Goal: Task Accomplishment & Management: Complete application form

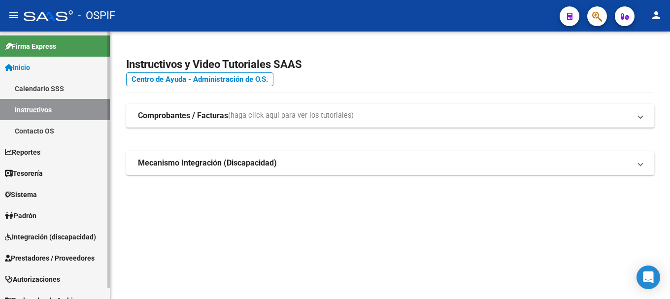
click at [71, 258] on span "Prestadores / Proveedores" at bounding box center [50, 258] width 90 height 11
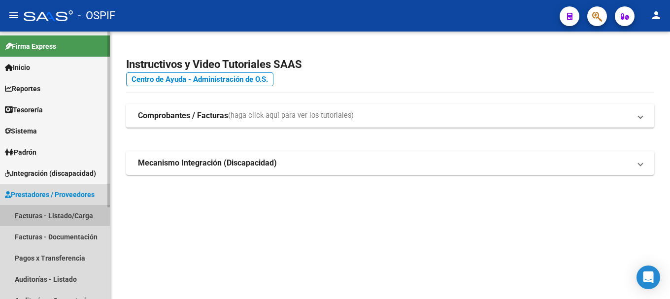
click at [71, 215] on link "Facturas - Listado/Carga" at bounding box center [55, 215] width 110 height 21
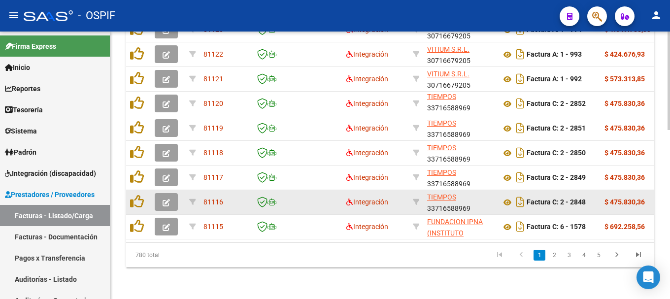
scroll to position [457, 0]
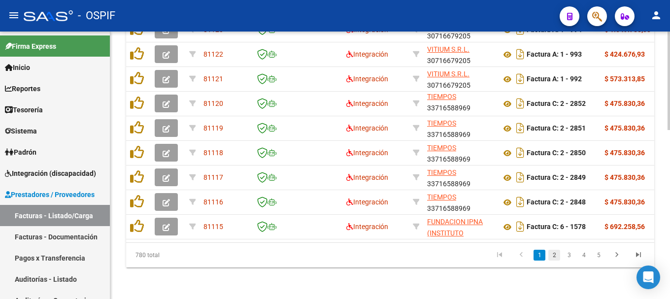
click at [554, 257] on link "2" at bounding box center [555, 255] width 12 height 11
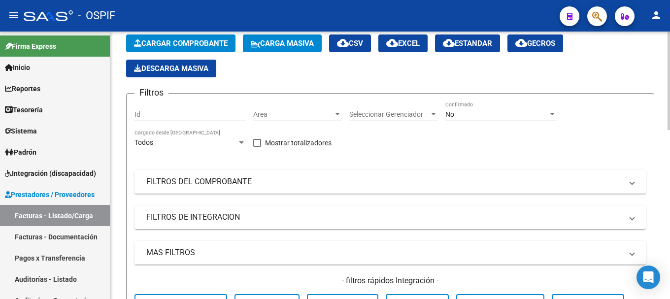
scroll to position [63, 0]
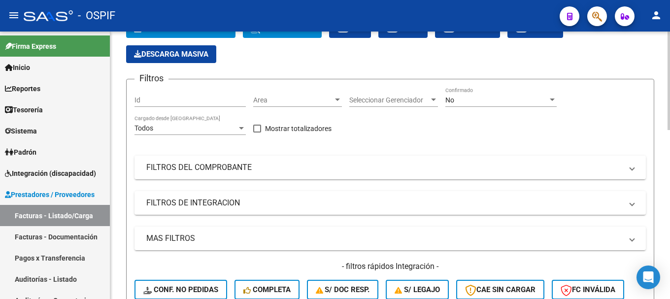
click at [550, 100] on div at bounding box center [552, 100] width 9 height 8
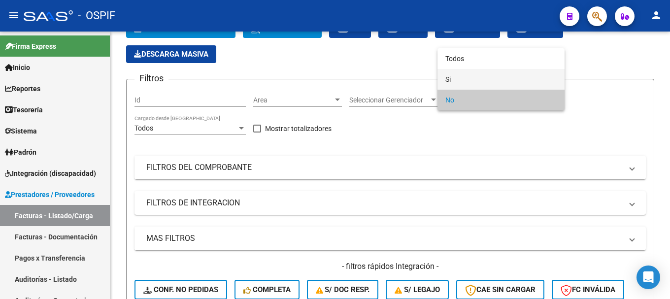
click at [491, 76] on span "Si" at bounding box center [501, 79] width 111 height 21
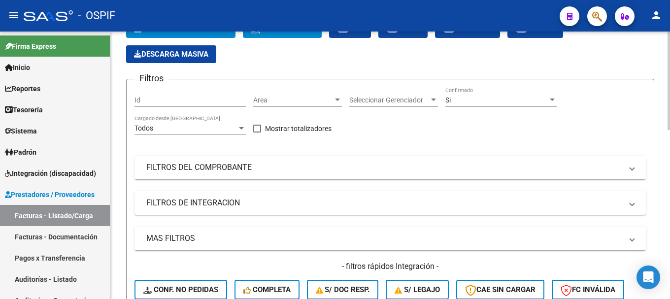
drag, startPoint x: 630, startPoint y: 167, endPoint x: 526, endPoint y: 203, distance: 109.6
click at [629, 167] on span "FILTROS DEL COMPROBANTE" at bounding box center [388, 167] width 484 height 11
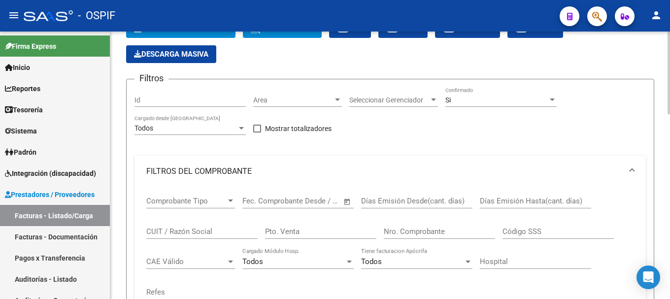
click at [232, 224] on div "CUIT / Razón Social" at bounding box center [201, 228] width 111 height 21
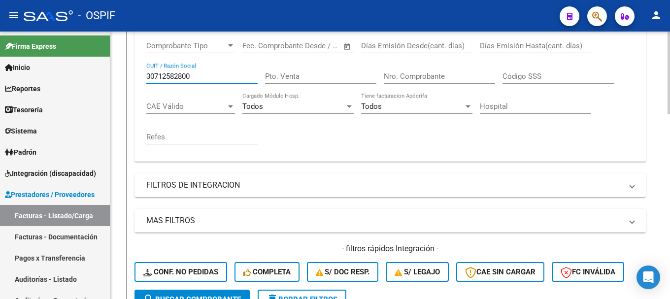
scroll to position [260, 0]
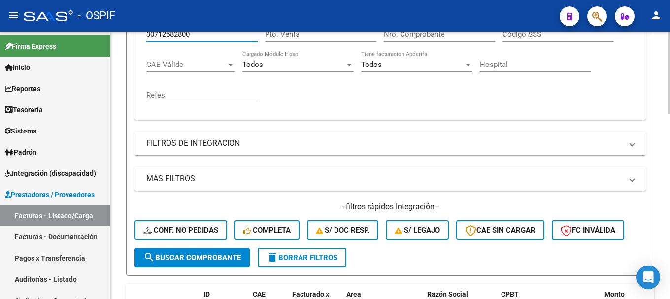
type input "30712582800"
click at [197, 257] on span "search Buscar Comprobante" at bounding box center [192, 257] width 98 height 9
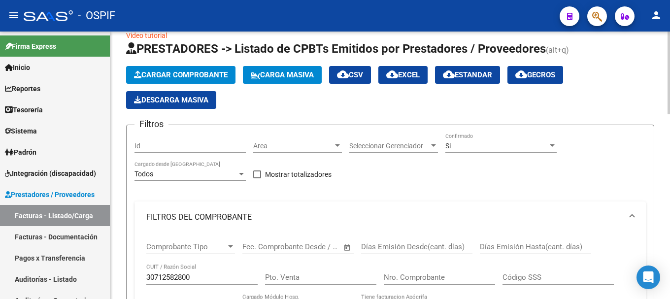
scroll to position [14, 0]
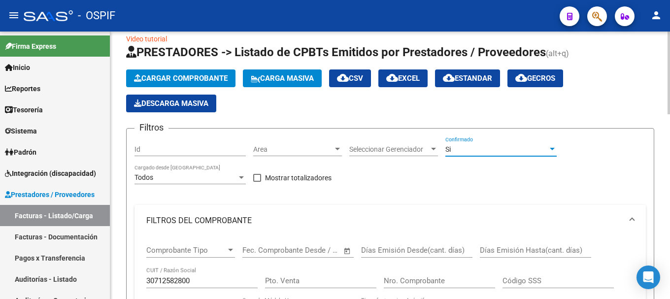
click at [550, 150] on div at bounding box center [552, 149] width 5 height 2
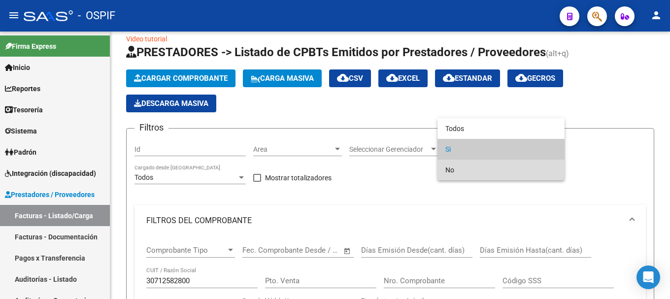
click at [485, 171] on span "No" at bounding box center [501, 170] width 111 height 21
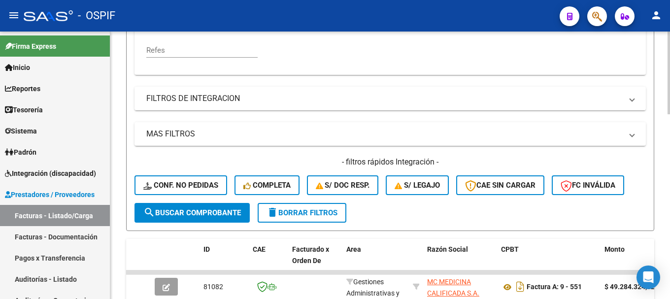
scroll to position [310, 0]
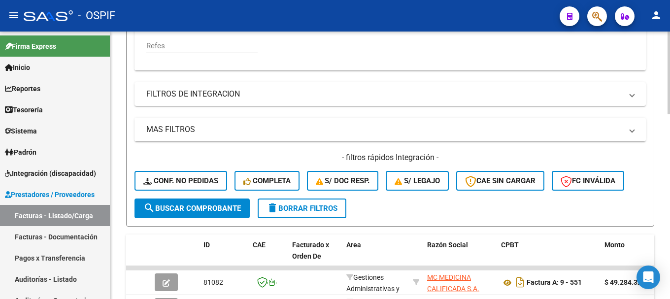
click at [222, 207] on span "search Buscar Comprobante" at bounding box center [192, 208] width 98 height 9
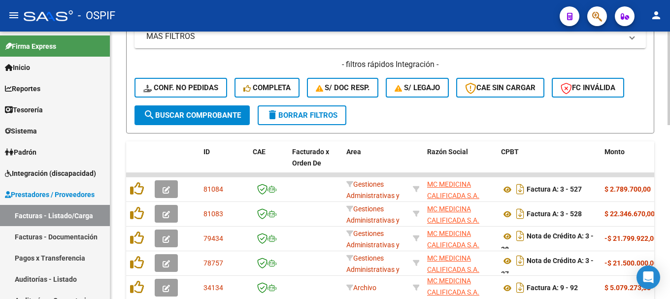
scroll to position [408, 0]
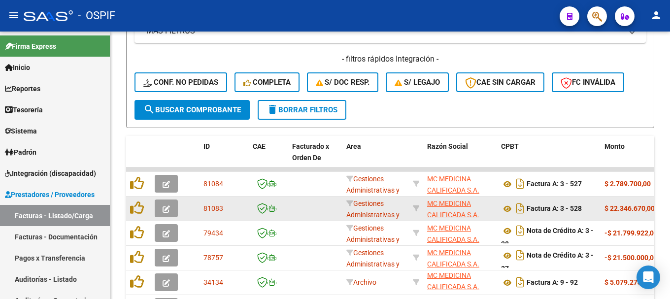
click at [168, 207] on icon "button" at bounding box center [166, 209] width 7 height 7
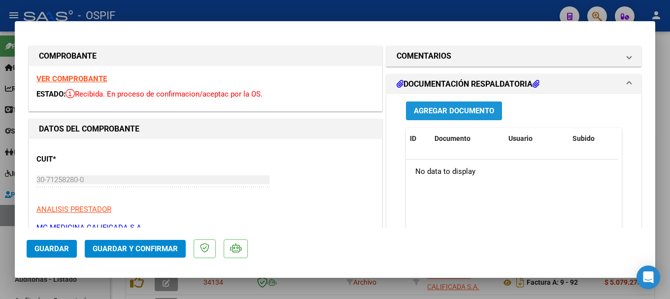
click at [437, 110] on span "Agregar Documento" at bounding box center [454, 111] width 80 height 9
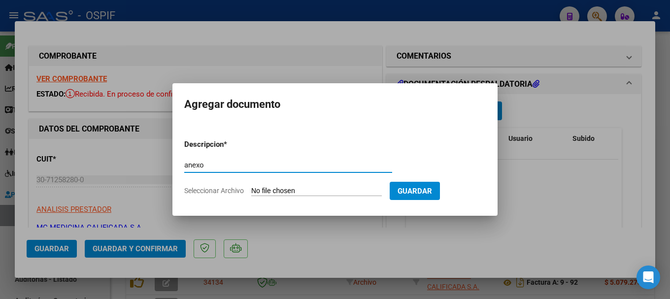
type input "anexo"
click at [328, 193] on input "Seleccionar Archivo" at bounding box center [316, 191] width 131 height 9
type input "C:\fakepath\TAREAS QUE SE REALIZAN MC.pdf"
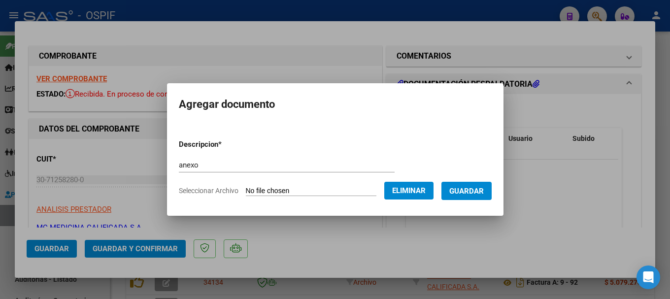
click at [469, 187] on span "Guardar" at bounding box center [467, 191] width 35 height 9
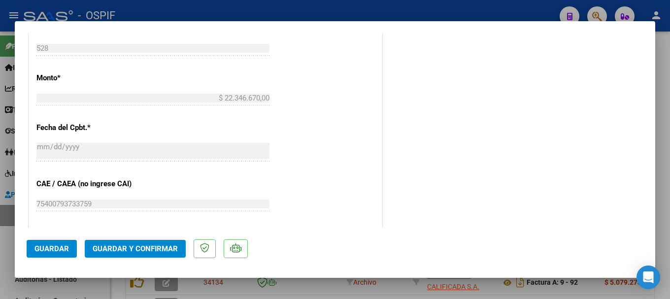
scroll to position [394, 0]
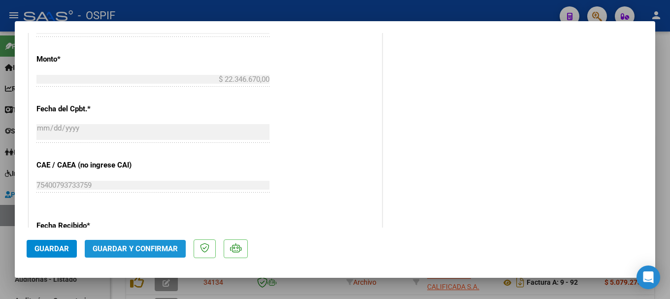
click at [130, 251] on span "Guardar y Confirmar" at bounding box center [135, 249] width 85 height 9
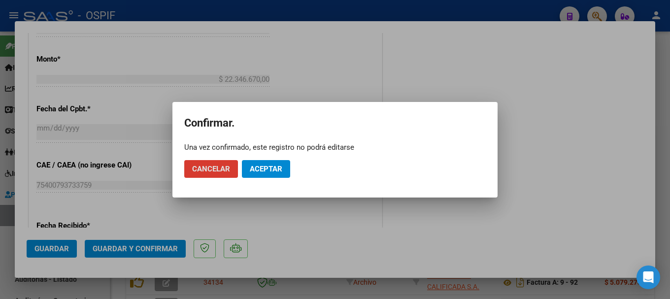
click at [282, 171] on button "Aceptar" at bounding box center [266, 169] width 48 height 18
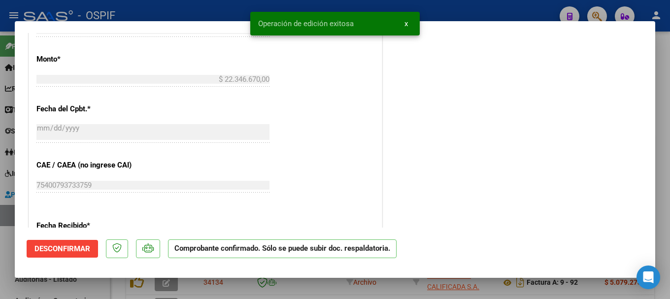
click at [218, 11] on div at bounding box center [335, 149] width 670 height 299
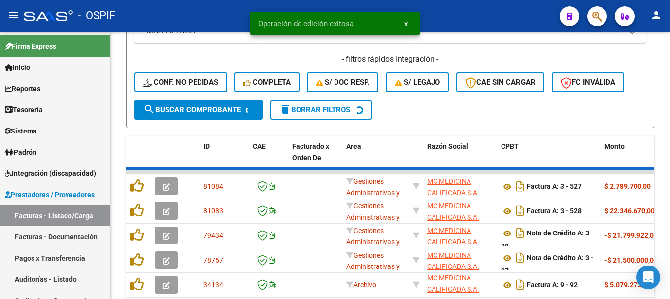
scroll to position [408, 0]
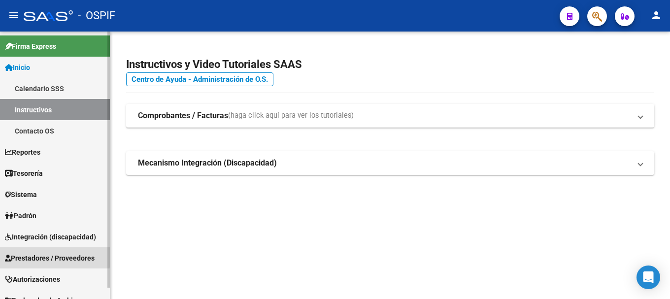
click at [39, 256] on span "Prestadores / Proveedores" at bounding box center [50, 258] width 90 height 11
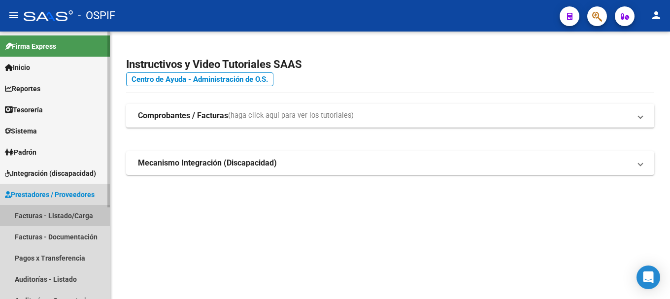
click at [65, 215] on link "Facturas - Listado/Carga" at bounding box center [55, 215] width 110 height 21
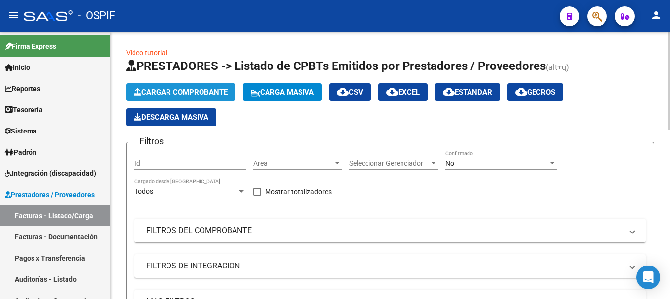
click at [226, 92] on span "Cargar Comprobante" at bounding box center [181, 92] width 94 height 9
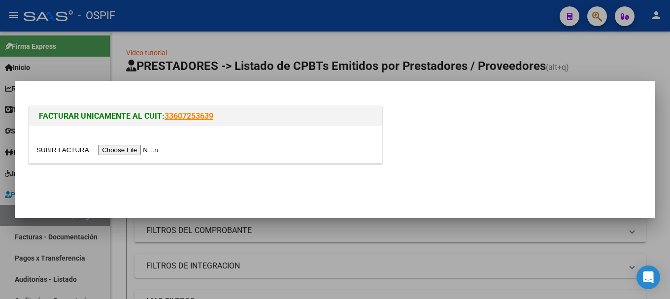
click at [118, 150] on input "file" at bounding box center [98, 150] width 125 height 10
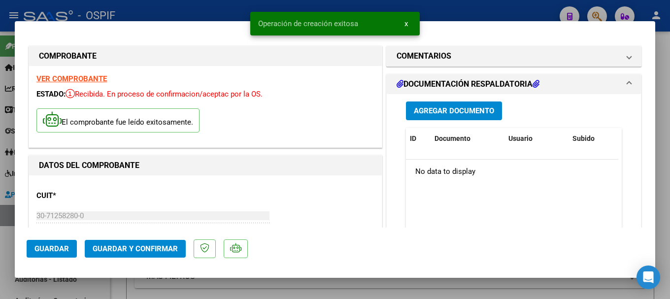
click at [86, 78] on strong "VER COMPROBANTE" at bounding box center [71, 78] width 70 height 9
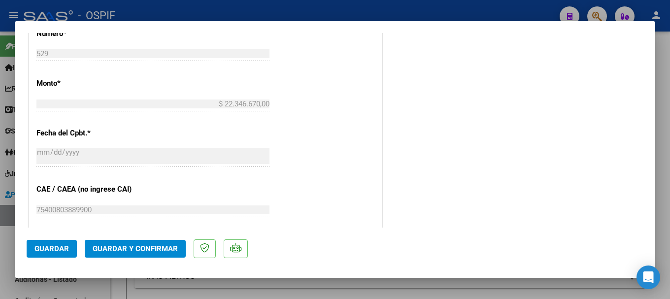
scroll to position [402, 0]
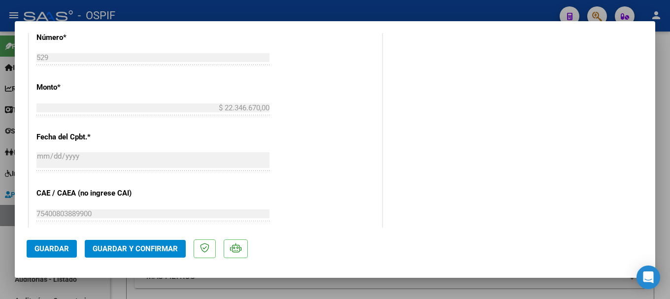
drag, startPoint x: 39, startPoint y: 247, endPoint x: 61, endPoint y: 235, distance: 24.9
click at [43, 243] on button "Guardar" at bounding box center [52, 249] width 50 height 18
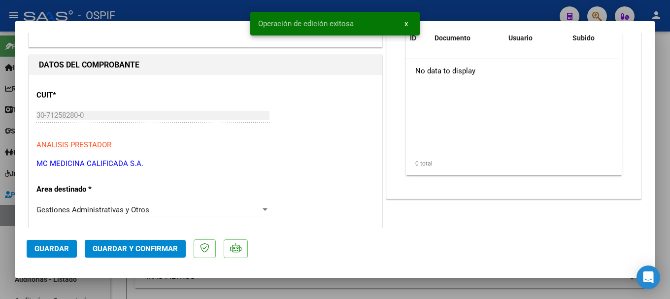
scroll to position [57, 0]
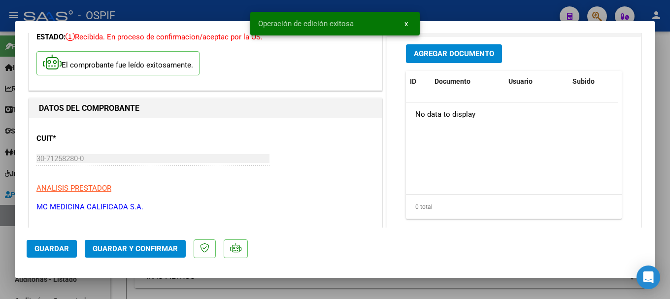
click at [466, 53] on span "Agregar Documento" at bounding box center [454, 54] width 80 height 9
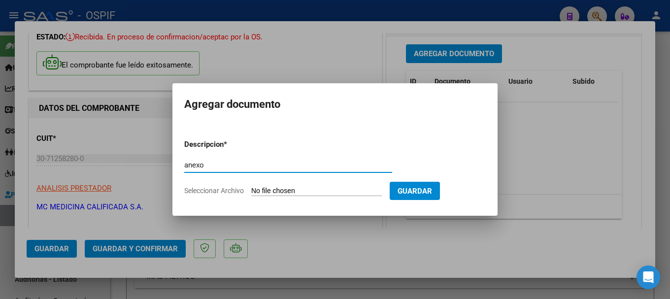
type input "anexo"
click at [301, 194] on input "Seleccionar Archivo" at bounding box center [316, 191] width 131 height 9
type input "C:\fakepath\TAREAS QUE SE REALIZAN MC.pdf"
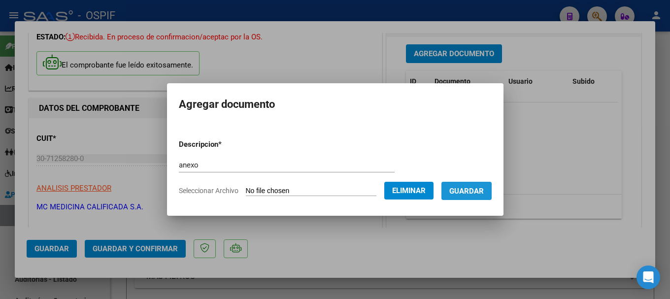
click at [473, 191] on span "Guardar" at bounding box center [467, 191] width 35 height 9
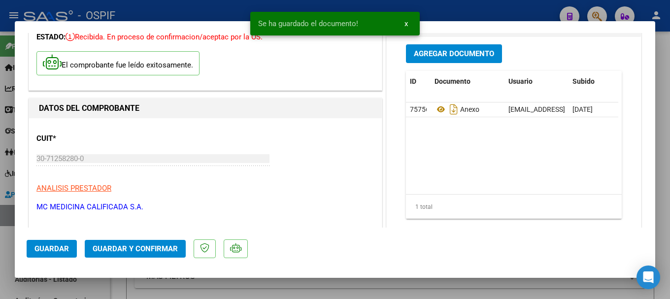
click at [230, 8] on div at bounding box center [335, 149] width 670 height 299
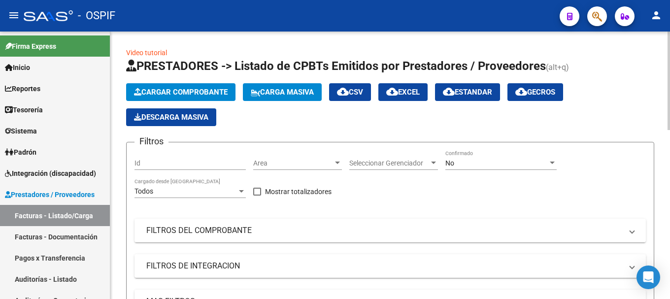
click at [550, 163] on div at bounding box center [552, 163] width 9 height 8
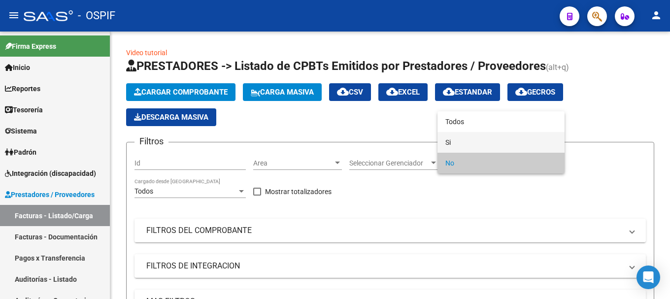
click at [480, 144] on span "Si" at bounding box center [501, 142] width 111 height 21
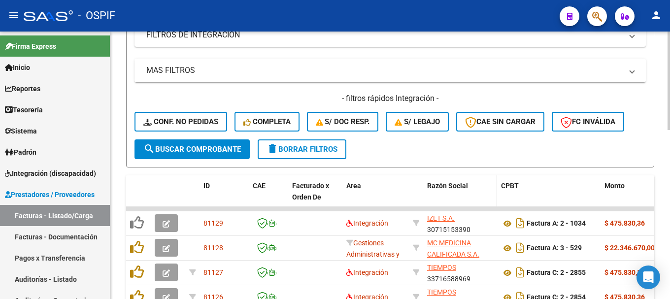
scroll to position [246, 0]
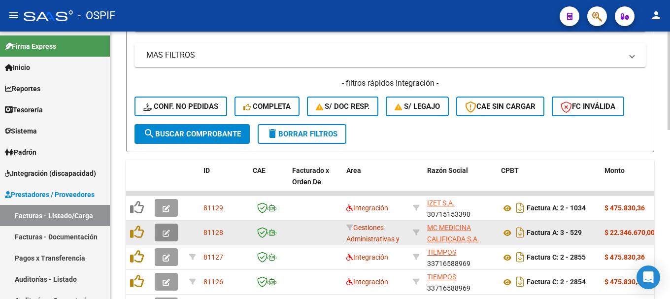
click at [167, 233] on icon "button" at bounding box center [166, 233] width 7 height 7
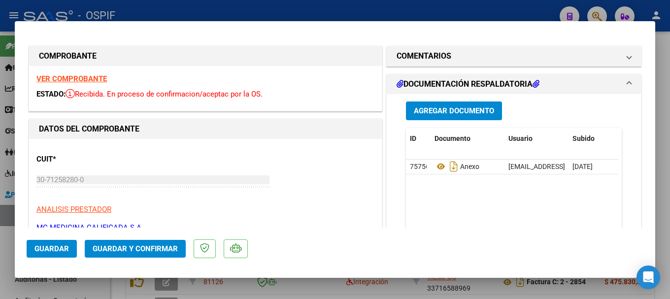
click at [145, 248] on span "Guardar y Confirmar" at bounding box center [135, 249] width 85 height 9
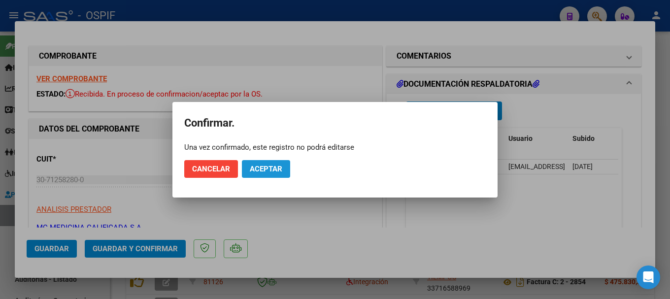
click at [276, 169] on span "Aceptar" at bounding box center [266, 169] width 33 height 9
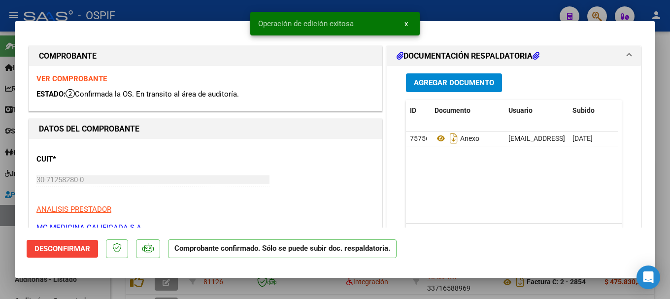
click at [219, 10] on div at bounding box center [335, 149] width 670 height 299
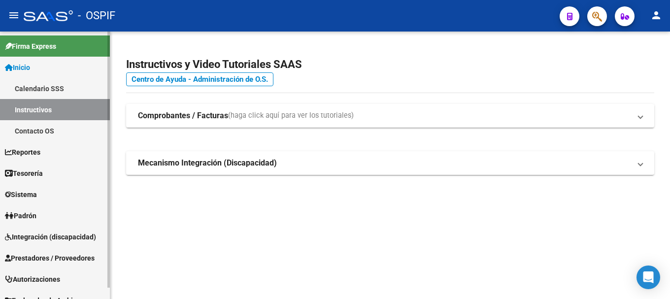
click at [51, 256] on span "Prestadores / Proveedores" at bounding box center [50, 258] width 90 height 11
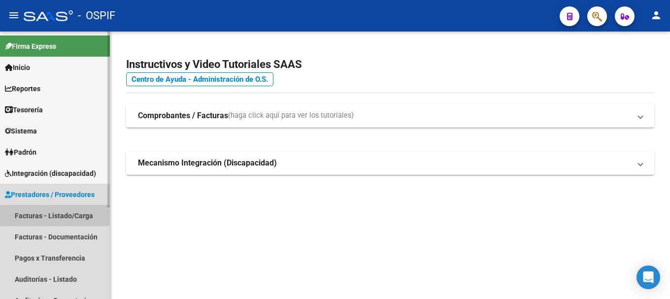
click at [67, 217] on link "Facturas - Listado/Carga" at bounding box center [55, 215] width 110 height 21
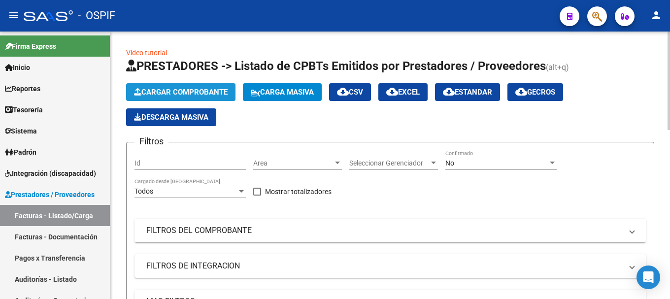
click at [220, 89] on span "Cargar Comprobante" at bounding box center [181, 92] width 94 height 9
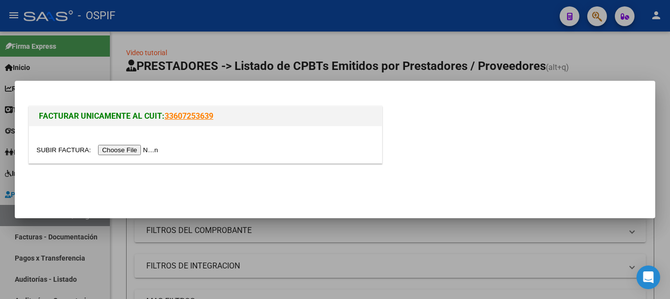
click at [141, 150] on input "file" at bounding box center [98, 150] width 125 height 10
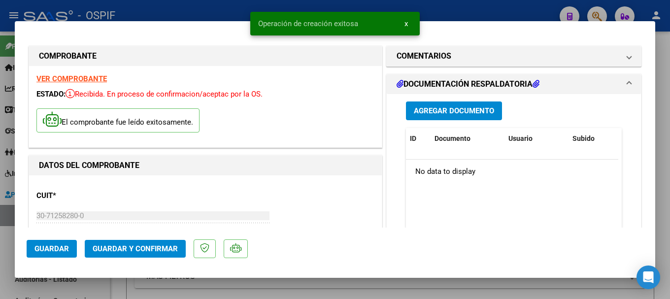
click at [91, 79] on strong "VER COMPROBANTE" at bounding box center [71, 78] width 70 height 9
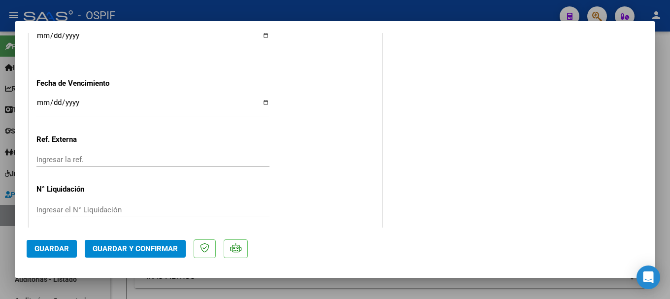
scroll to position [641, 0]
drag, startPoint x: 55, startPoint y: 245, endPoint x: 88, endPoint y: 231, distance: 36.4
click at [55, 245] on span "Guardar" at bounding box center [52, 249] width 35 height 9
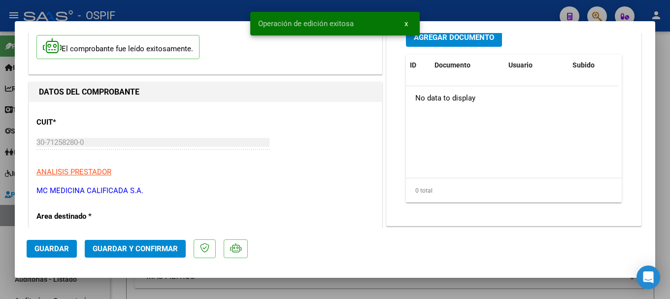
scroll to position [49, 0]
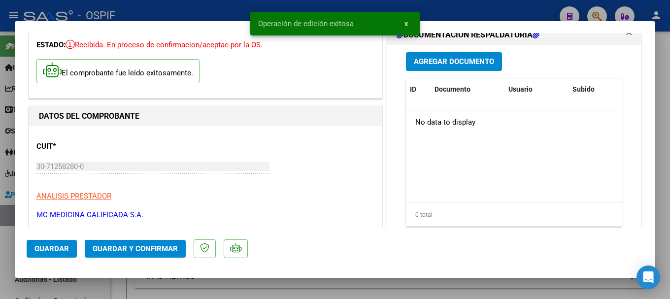
click at [436, 60] on span "Agregar Documento" at bounding box center [454, 62] width 80 height 9
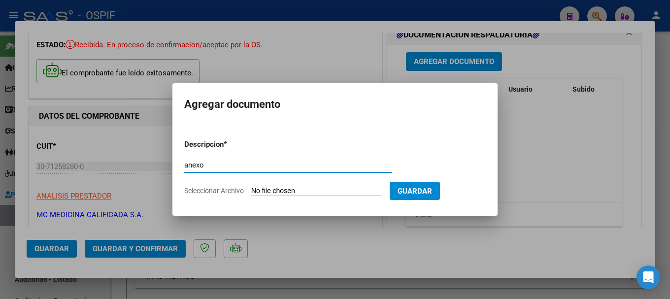
type input "anexo"
click at [296, 194] on input "Seleccionar Archivo" at bounding box center [316, 191] width 131 height 9
type input "C:\fakepath\COMPROBANTES DESCONTADOS SETIEMBRE 2025.xlsx"
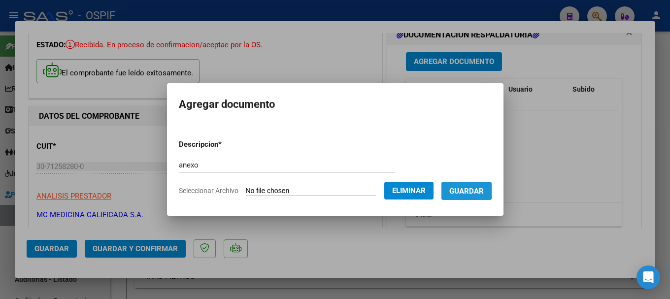
drag, startPoint x: 465, startPoint y: 189, endPoint x: 454, endPoint y: 187, distance: 12.1
click at [465, 189] on span "Guardar" at bounding box center [467, 191] width 35 height 9
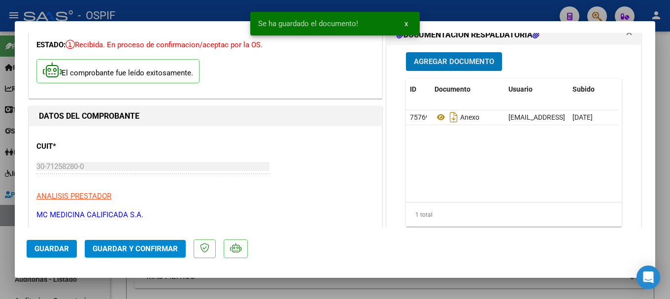
click at [414, 60] on span "Agregar Documento" at bounding box center [454, 62] width 80 height 9
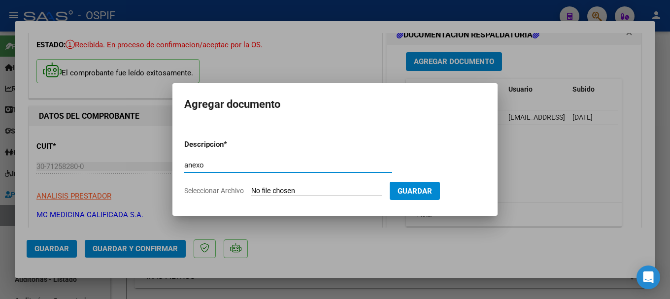
type input "anexo"
click at [281, 190] on input "Seleccionar Archivo" at bounding box center [316, 191] width 131 height 9
type input "C:\fakepath\DESCUENTOS 29.xlsx"
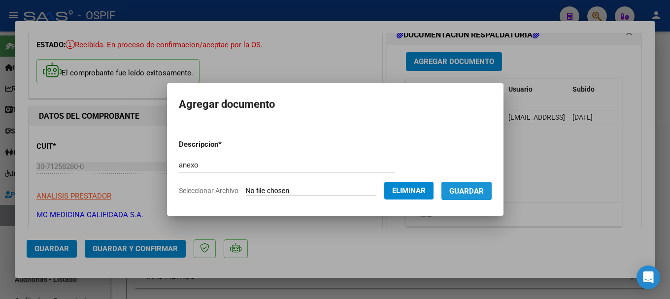
drag, startPoint x: 468, startPoint y: 189, endPoint x: 449, endPoint y: 206, distance: 25.5
click at [467, 191] on span "Guardar" at bounding box center [467, 191] width 35 height 9
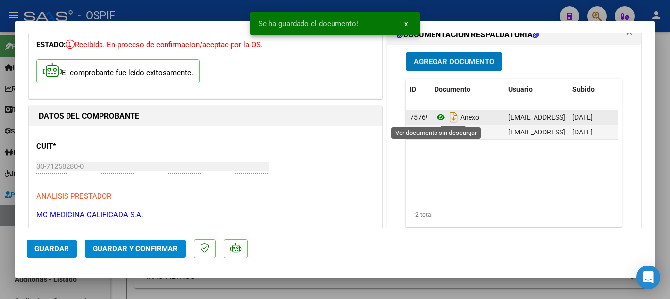
click at [437, 116] on icon at bounding box center [441, 117] width 13 height 12
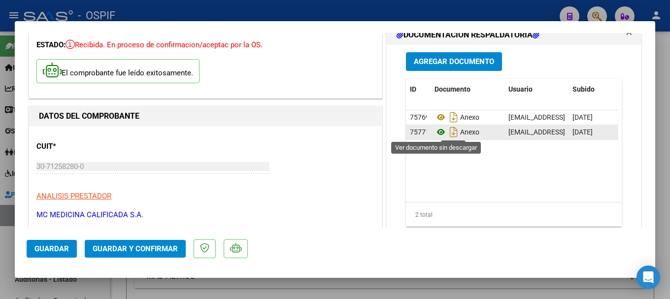
click at [439, 133] on icon at bounding box center [441, 132] width 13 height 12
click at [105, 245] on span "Guardar y Confirmar" at bounding box center [135, 249] width 85 height 9
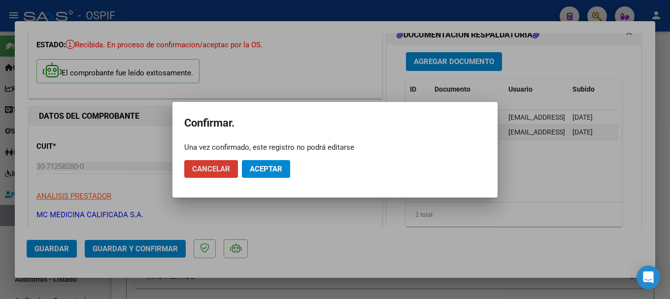
click at [273, 166] on span "Aceptar" at bounding box center [266, 169] width 33 height 9
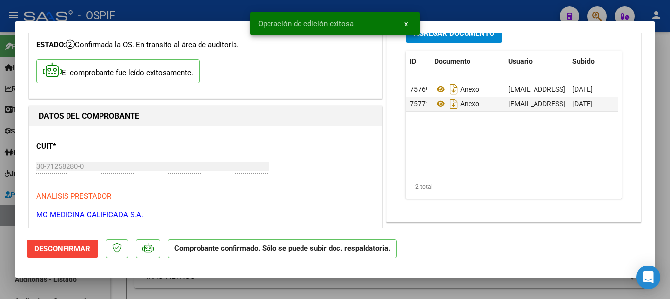
click at [206, 7] on div at bounding box center [335, 149] width 670 height 299
type input "$ 0,00"
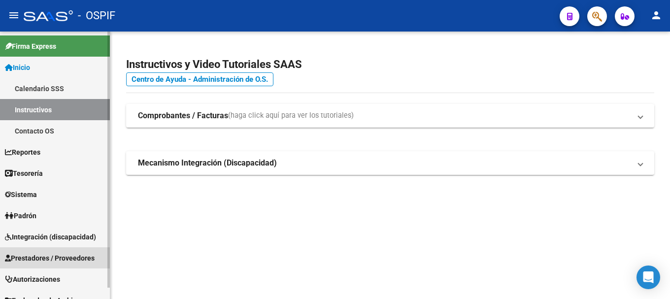
click at [60, 255] on span "Prestadores / Proveedores" at bounding box center [50, 258] width 90 height 11
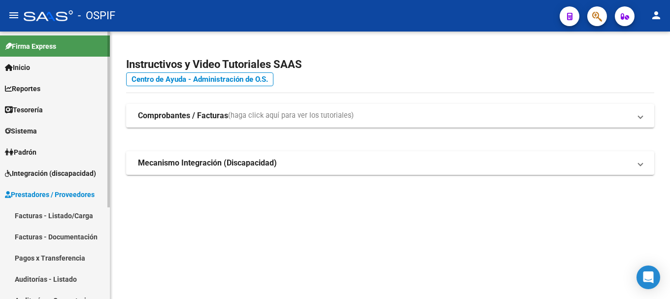
click at [55, 208] on link "Facturas - Listado/Carga" at bounding box center [55, 215] width 110 height 21
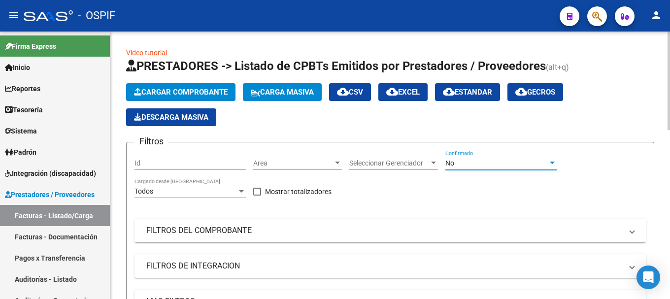
click at [553, 164] on div at bounding box center [552, 163] width 5 height 2
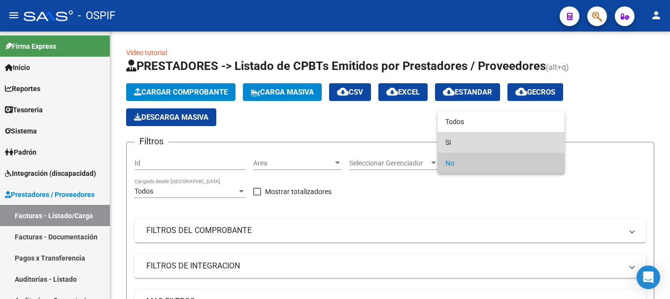
click at [499, 144] on span "Si" at bounding box center [501, 142] width 111 height 21
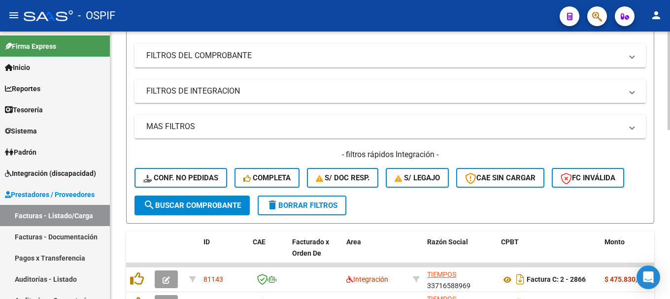
scroll to position [148, 0]
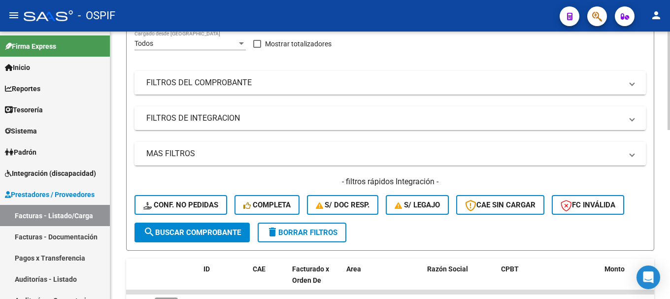
click at [629, 83] on span "FILTROS DEL COMPROBANTE" at bounding box center [388, 82] width 484 height 11
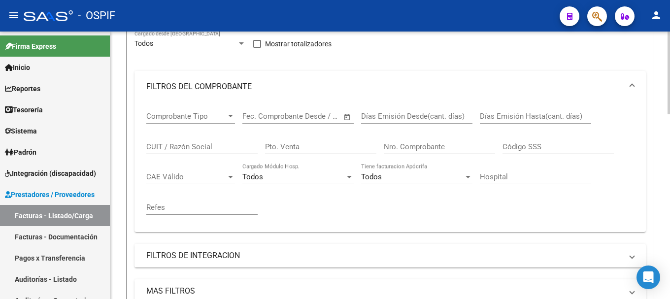
click at [192, 146] on input "CUIT / Razón Social" at bounding box center [201, 146] width 111 height 9
click at [147, 149] on input "207125828000" at bounding box center [201, 146] width 111 height 9
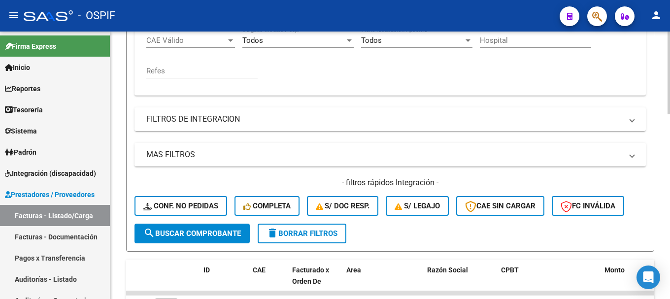
scroll to position [296, 0]
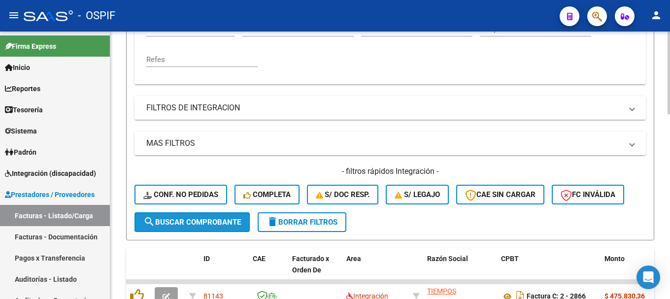
click at [215, 219] on span "search Buscar Comprobante" at bounding box center [192, 222] width 98 height 9
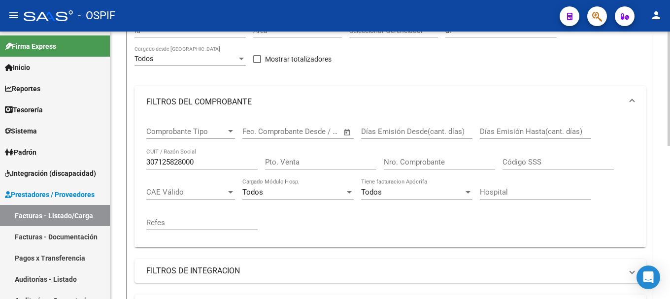
scroll to position [62, 0]
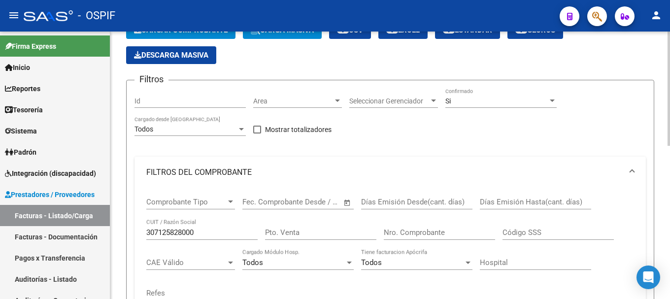
click at [550, 101] on div at bounding box center [552, 101] width 9 height 8
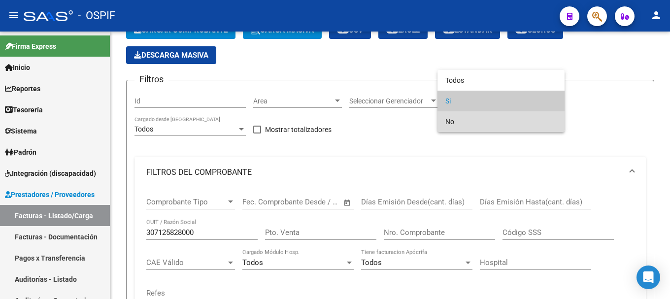
click at [475, 121] on span "No" at bounding box center [501, 121] width 111 height 21
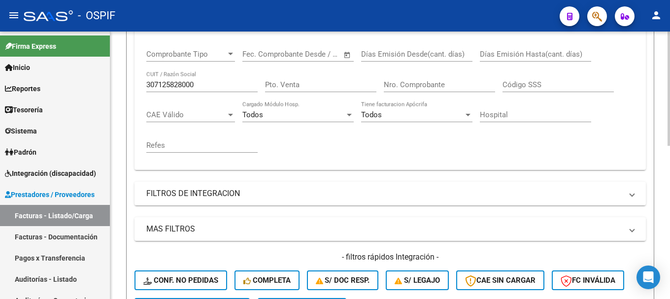
scroll to position [309, 0]
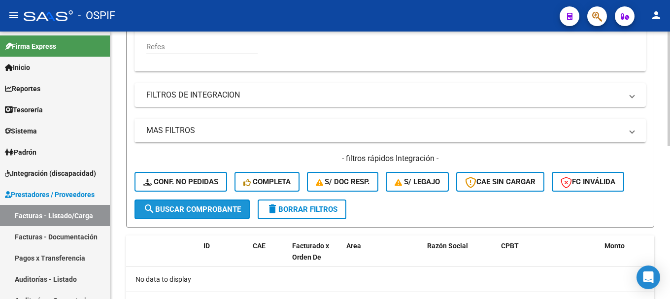
click at [231, 205] on span "search Buscar Comprobante" at bounding box center [192, 209] width 98 height 9
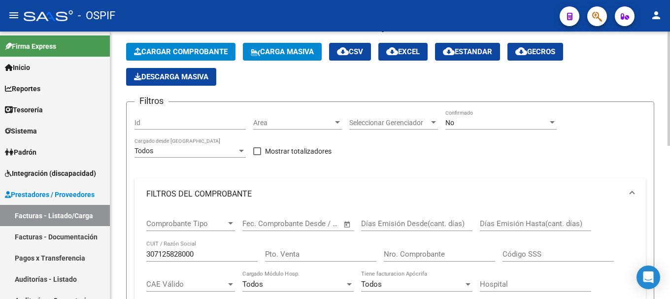
scroll to position [62, 0]
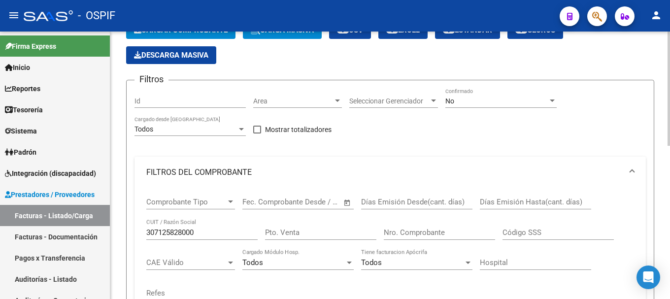
click at [189, 232] on input "307125828000" at bounding box center [201, 232] width 111 height 9
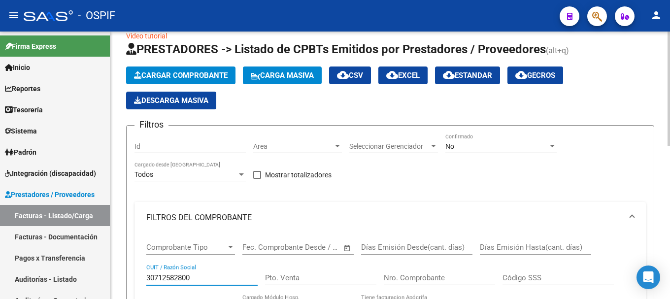
scroll to position [13, 0]
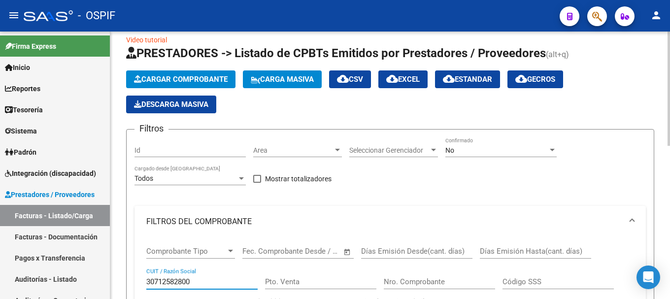
type input "30712582800"
click at [552, 152] on div at bounding box center [552, 150] width 9 height 8
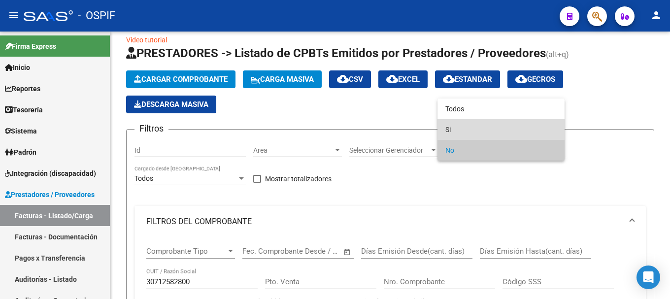
click at [489, 132] on span "Si" at bounding box center [501, 129] width 111 height 21
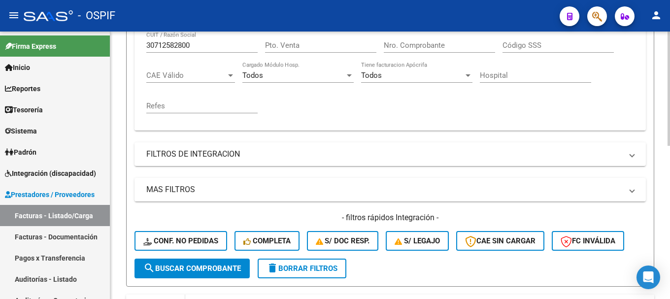
scroll to position [309, 0]
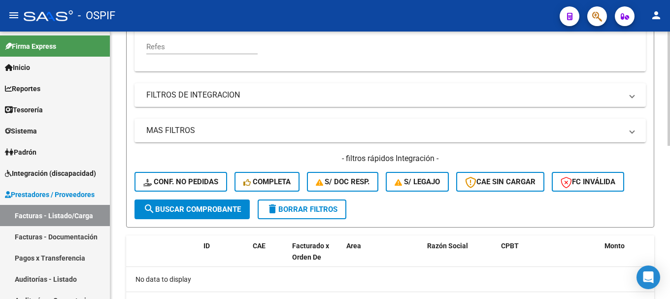
click at [192, 210] on span "search Buscar Comprobante" at bounding box center [192, 209] width 98 height 9
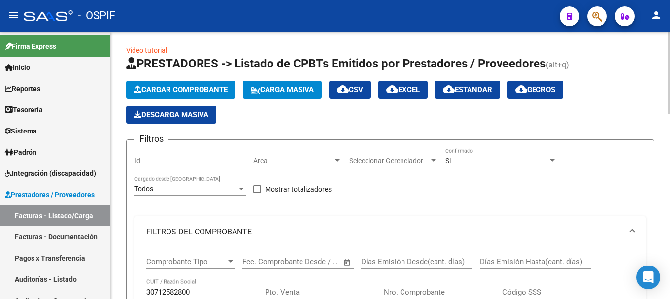
scroll to position [0, 0]
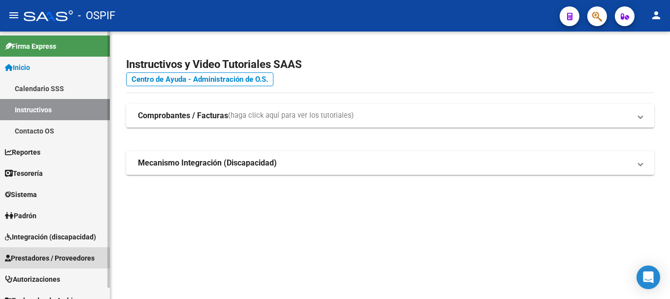
click at [66, 253] on span "Prestadores / Proveedores" at bounding box center [50, 258] width 90 height 11
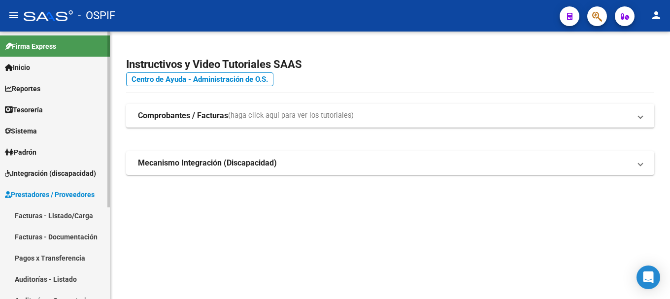
click at [64, 215] on link "Facturas - Listado/Carga" at bounding box center [55, 215] width 110 height 21
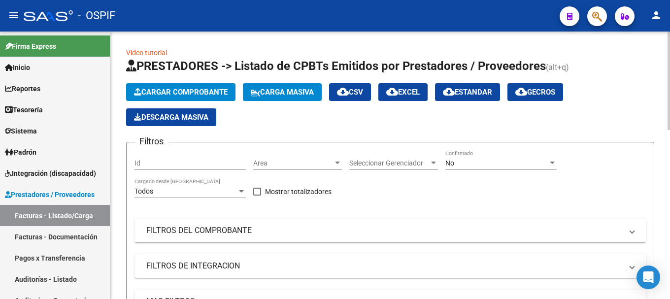
click at [200, 89] on span "Cargar Comprobante" at bounding box center [181, 92] width 94 height 9
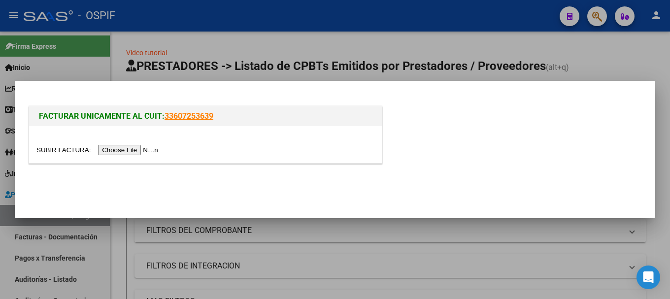
click at [120, 149] on input "file" at bounding box center [98, 150] width 125 height 10
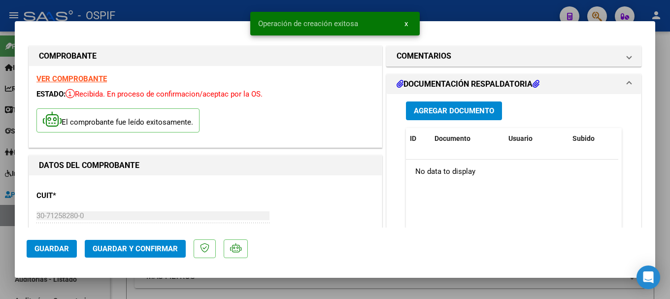
click at [88, 79] on strong "VER COMPROBANTE" at bounding box center [71, 78] width 70 height 9
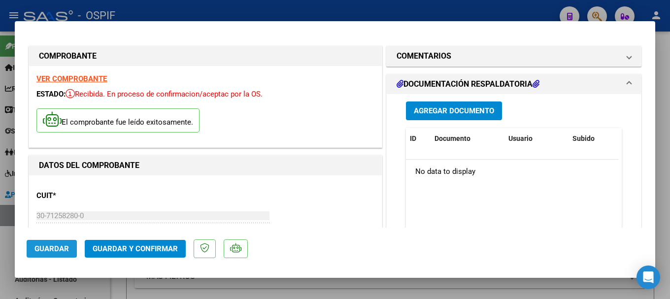
drag, startPoint x: 51, startPoint y: 251, endPoint x: 61, endPoint y: 238, distance: 17.0
click at [51, 250] on span "Guardar" at bounding box center [52, 249] width 35 height 9
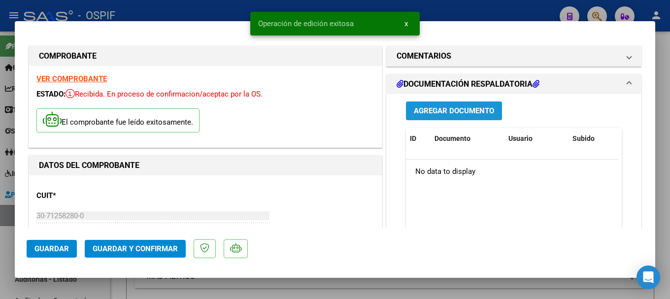
click at [437, 112] on span "Agregar Documento" at bounding box center [454, 111] width 80 height 9
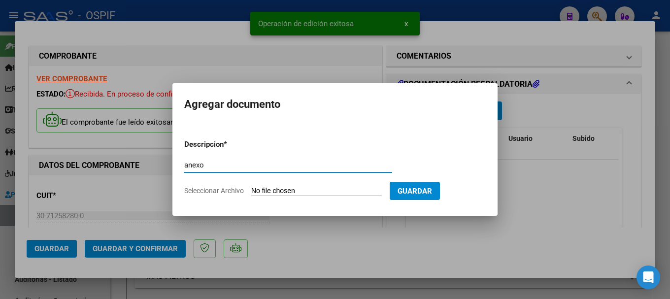
type input "anexo"
click at [313, 191] on input "Seleccionar Archivo" at bounding box center [316, 191] width 131 height 9
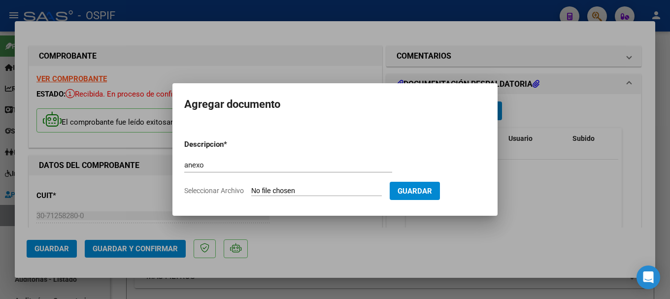
type input "C:\fakepath\COMPROBANTES DESCONTADOS OCTUBRE 2025.xlsx"
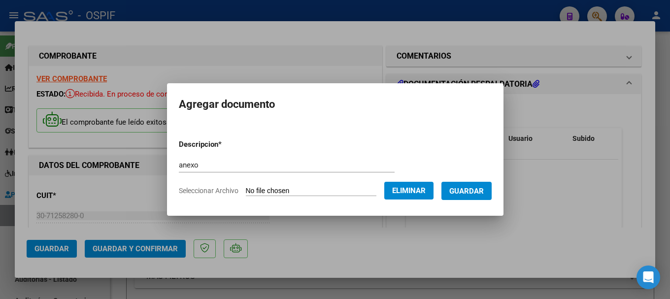
click at [473, 193] on span "Guardar" at bounding box center [467, 191] width 35 height 9
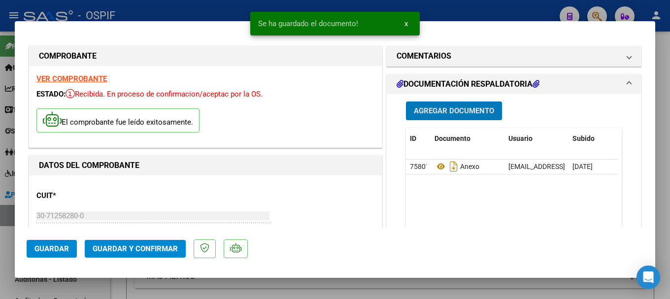
click at [437, 111] on span "Agregar Documento" at bounding box center [454, 111] width 80 height 9
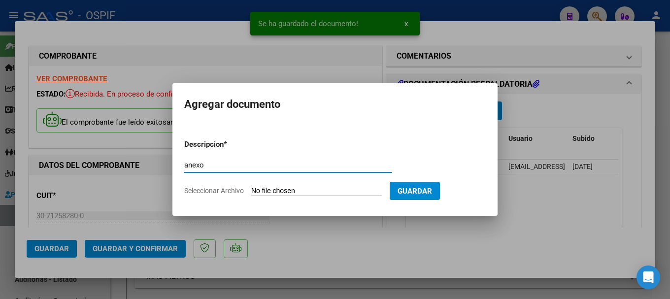
type input "anexo"
click at [329, 191] on input "Seleccionar Archivo" at bounding box center [316, 191] width 131 height 9
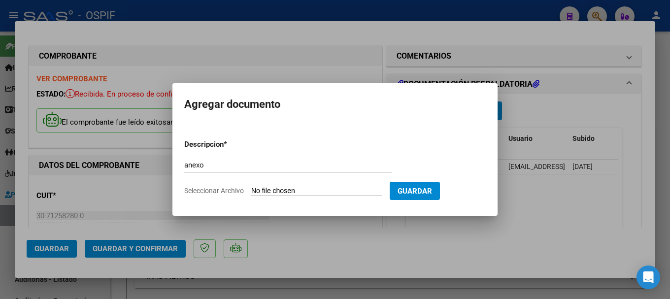
type input "C:\fakepath\DESCUENTOS N°30.xlsx"
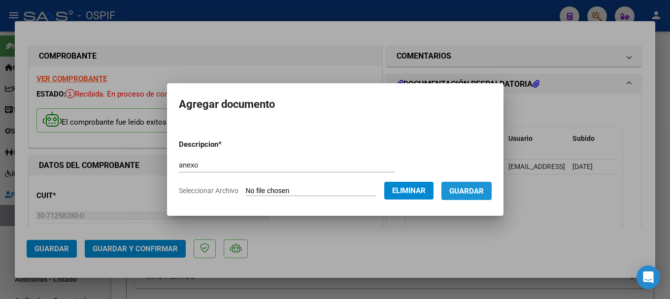
click at [474, 193] on span "Guardar" at bounding box center [467, 191] width 35 height 9
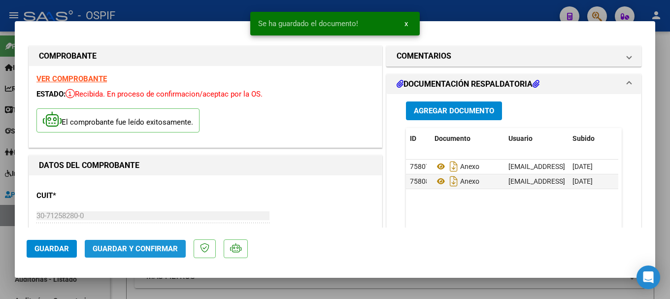
click at [142, 245] on span "Guardar y Confirmar" at bounding box center [135, 249] width 85 height 9
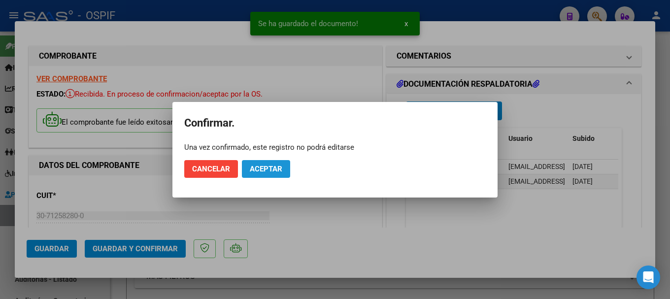
click at [257, 167] on span "Aceptar" at bounding box center [266, 169] width 33 height 9
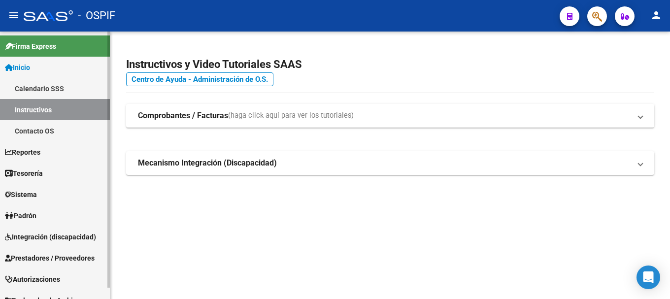
click at [37, 253] on span "Prestadores / Proveedores" at bounding box center [50, 258] width 90 height 11
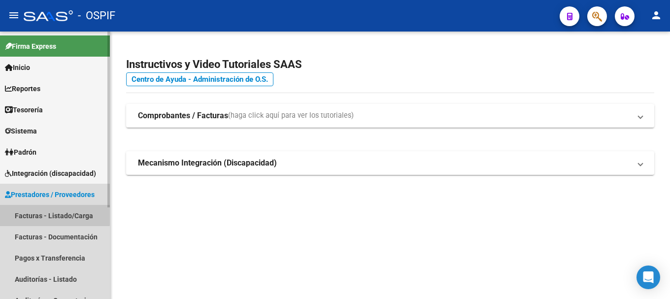
click at [35, 213] on link "Facturas - Listado/Carga" at bounding box center [55, 215] width 110 height 21
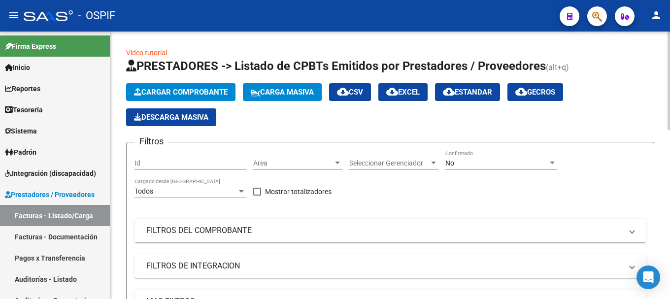
click at [552, 164] on div at bounding box center [552, 163] width 5 height 2
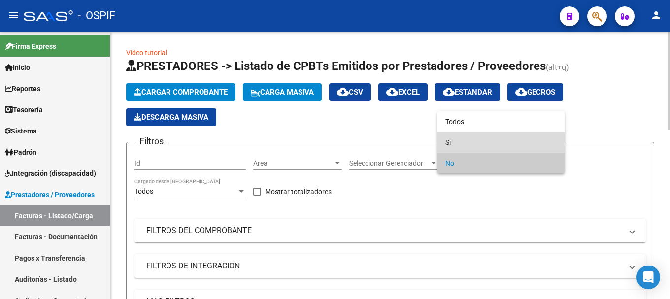
drag, startPoint x: 458, startPoint y: 141, endPoint x: 414, endPoint y: 163, distance: 50.0
click at [458, 141] on span "Si" at bounding box center [501, 142] width 111 height 21
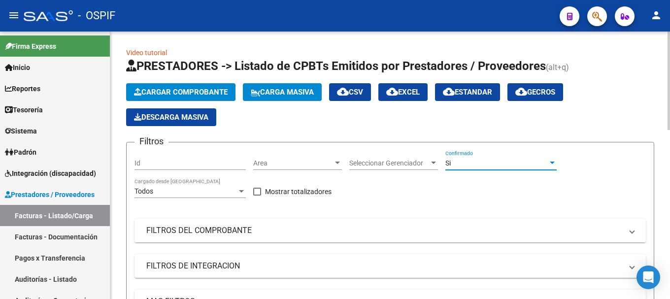
drag, startPoint x: 625, startPoint y: 232, endPoint x: 596, endPoint y: 238, distance: 29.2
click at [619, 234] on span "FILTROS DEL COMPROBANTE" at bounding box center [388, 230] width 484 height 11
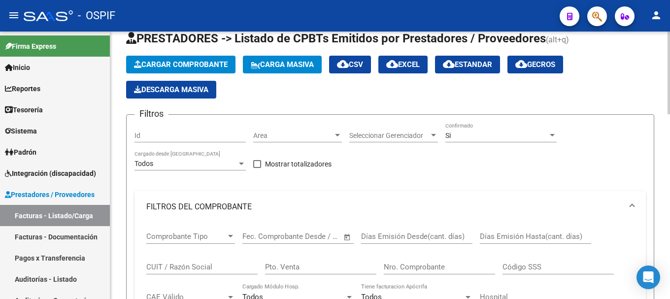
scroll to position [49, 0]
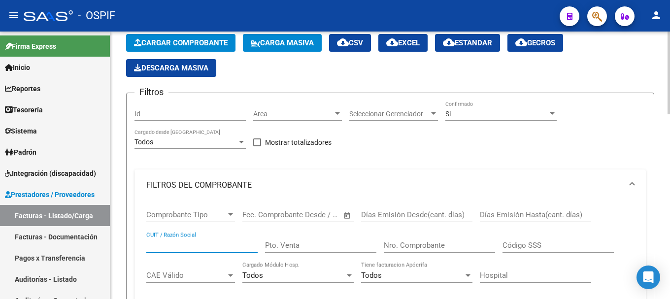
drag, startPoint x: 214, startPoint y: 246, endPoint x: 275, endPoint y: 223, distance: 65.1
click at [215, 246] on input "CUIT / Razón Social" at bounding box center [201, 245] width 111 height 9
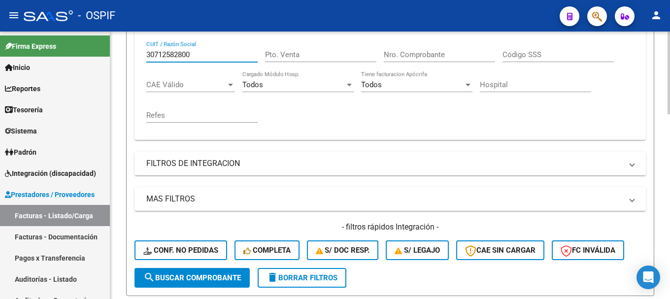
scroll to position [296, 0]
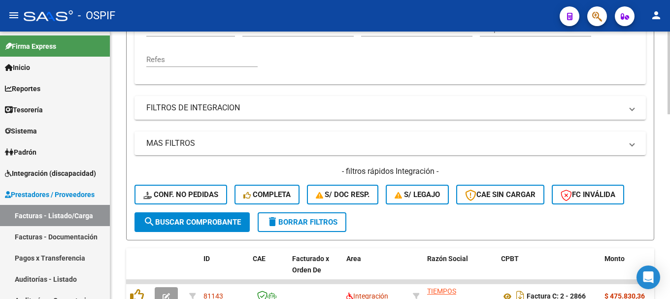
type input "30712582800"
click at [226, 220] on span "search Buscar Comprobante" at bounding box center [192, 222] width 98 height 9
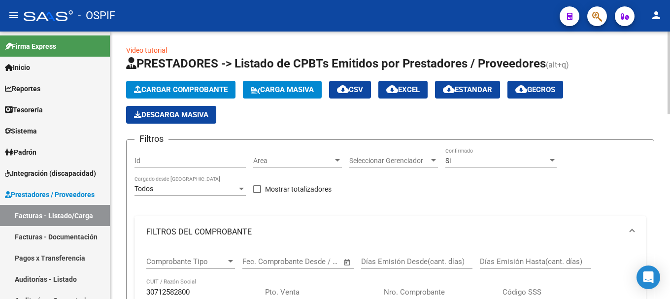
scroll to position [0, 0]
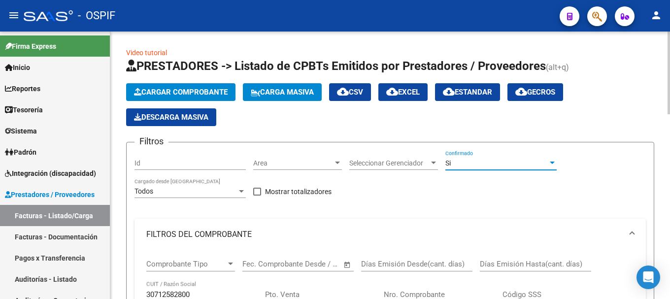
click at [549, 163] on div at bounding box center [552, 163] width 9 height 8
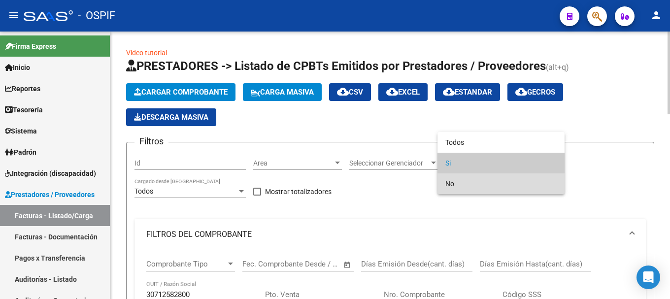
drag, startPoint x: 483, startPoint y: 186, endPoint x: 466, endPoint y: 189, distance: 17.1
click at [482, 186] on span "No" at bounding box center [501, 184] width 111 height 21
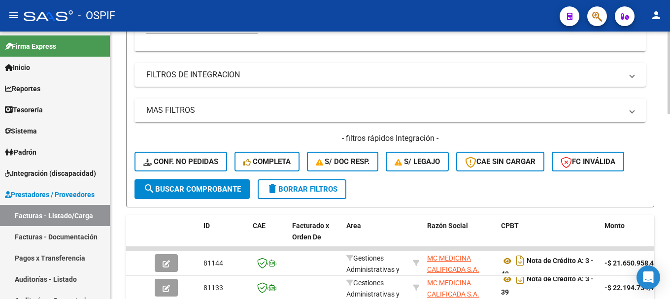
scroll to position [345, 0]
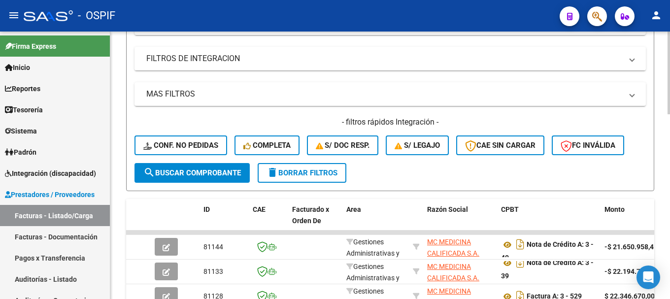
click at [175, 170] on span "search Buscar Comprobante" at bounding box center [192, 173] width 98 height 9
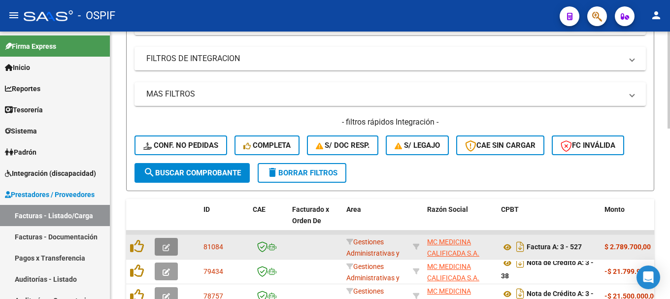
click at [165, 245] on icon "button" at bounding box center [166, 247] width 7 height 7
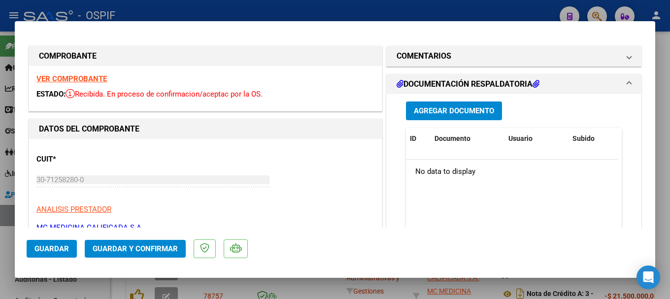
click at [453, 107] on span "Agregar Documento" at bounding box center [454, 111] width 80 height 9
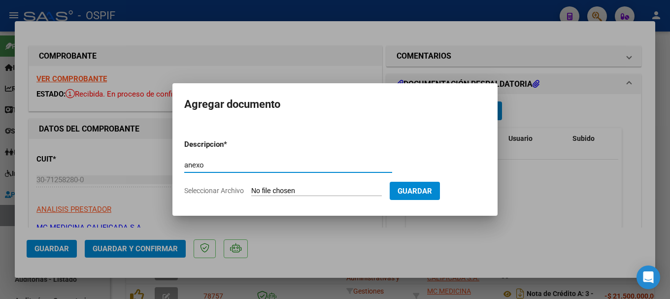
type input "anexo"
click at [316, 191] on input "Seleccionar Archivo" at bounding box center [316, 191] width 131 height 9
type input "C:\fakepath\TAREAS RECURSOS HUMANOS-LIQ.SUELDOS.docx"
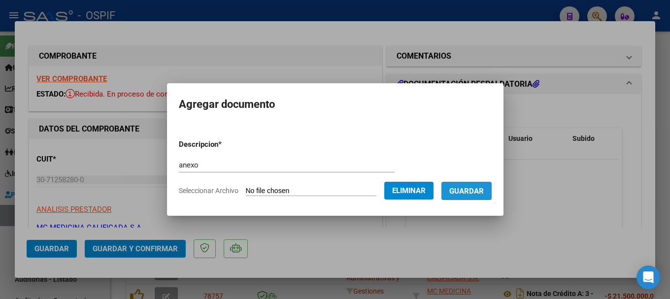
click at [476, 194] on span "Guardar" at bounding box center [467, 191] width 35 height 9
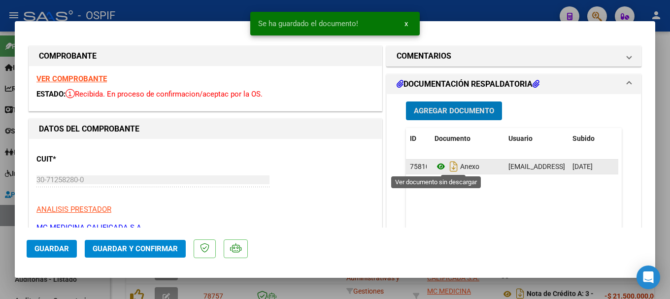
click at [436, 166] on icon at bounding box center [441, 167] width 13 height 12
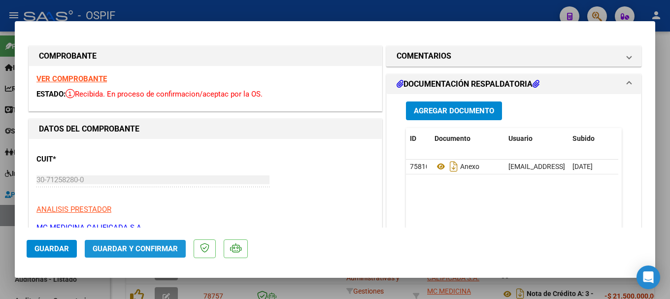
click at [141, 242] on button "Guardar y Confirmar" at bounding box center [135, 249] width 101 height 18
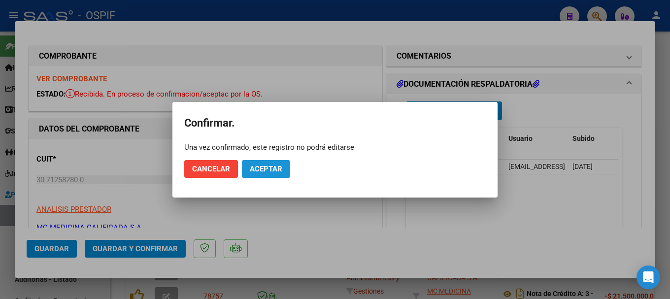
drag, startPoint x: 274, startPoint y: 167, endPoint x: 265, endPoint y: 158, distance: 12.9
click at [274, 168] on span "Aceptar" at bounding box center [266, 169] width 33 height 9
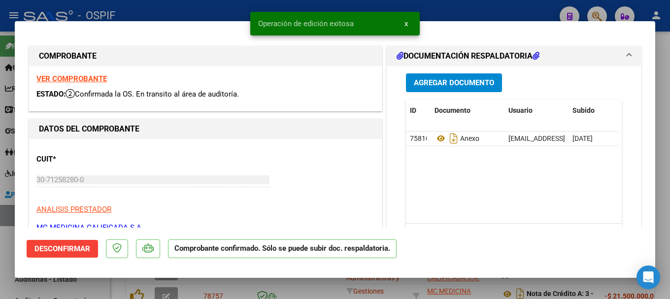
click at [197, 8] on div at bounding box center [335, 149] width 670 height 299
type input "$ 0,00"
